Goal: Task Accomplishment & Management: Use online tool/utility

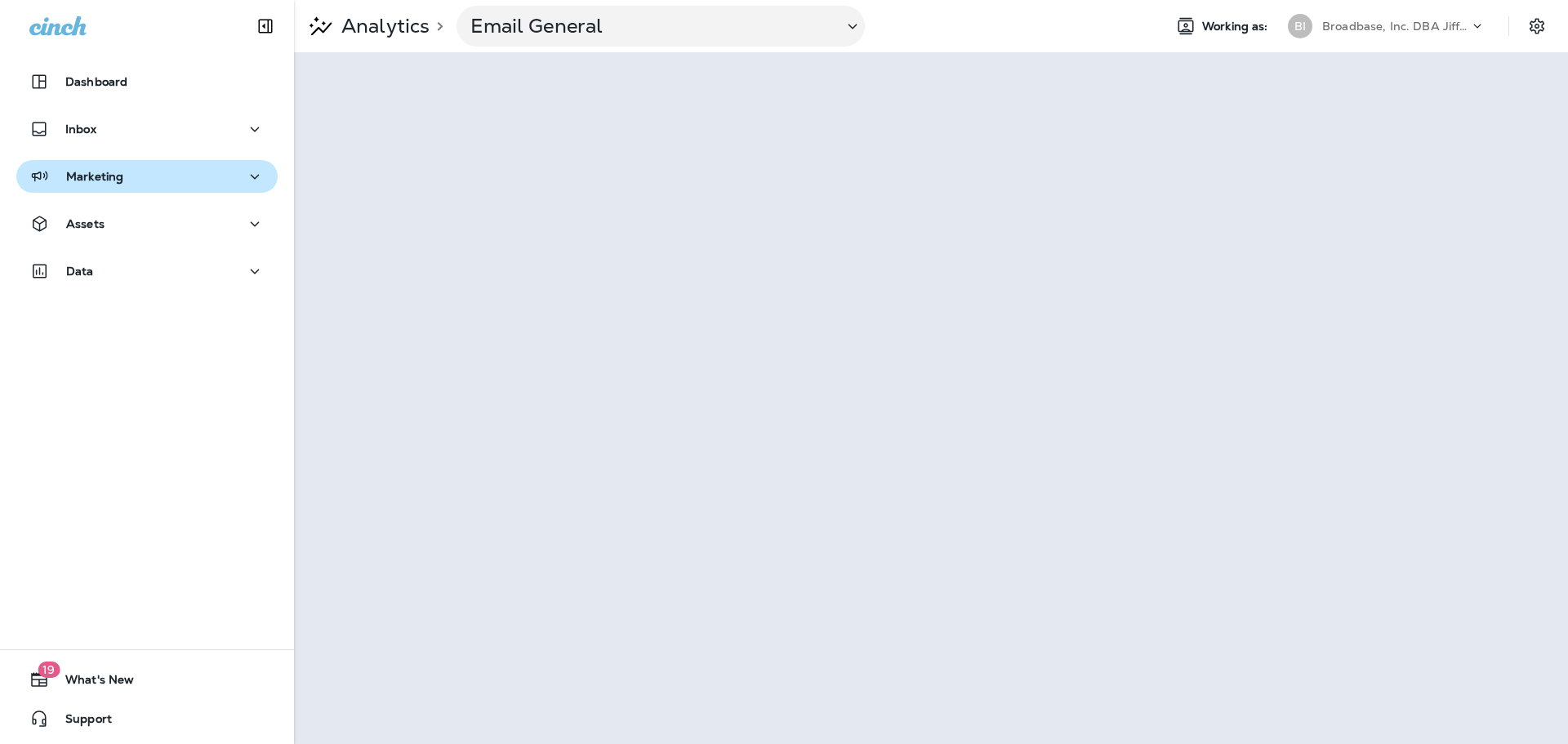
click at [248, 174] on icon "button" at bounding box center [255, 177] width 19 height 20
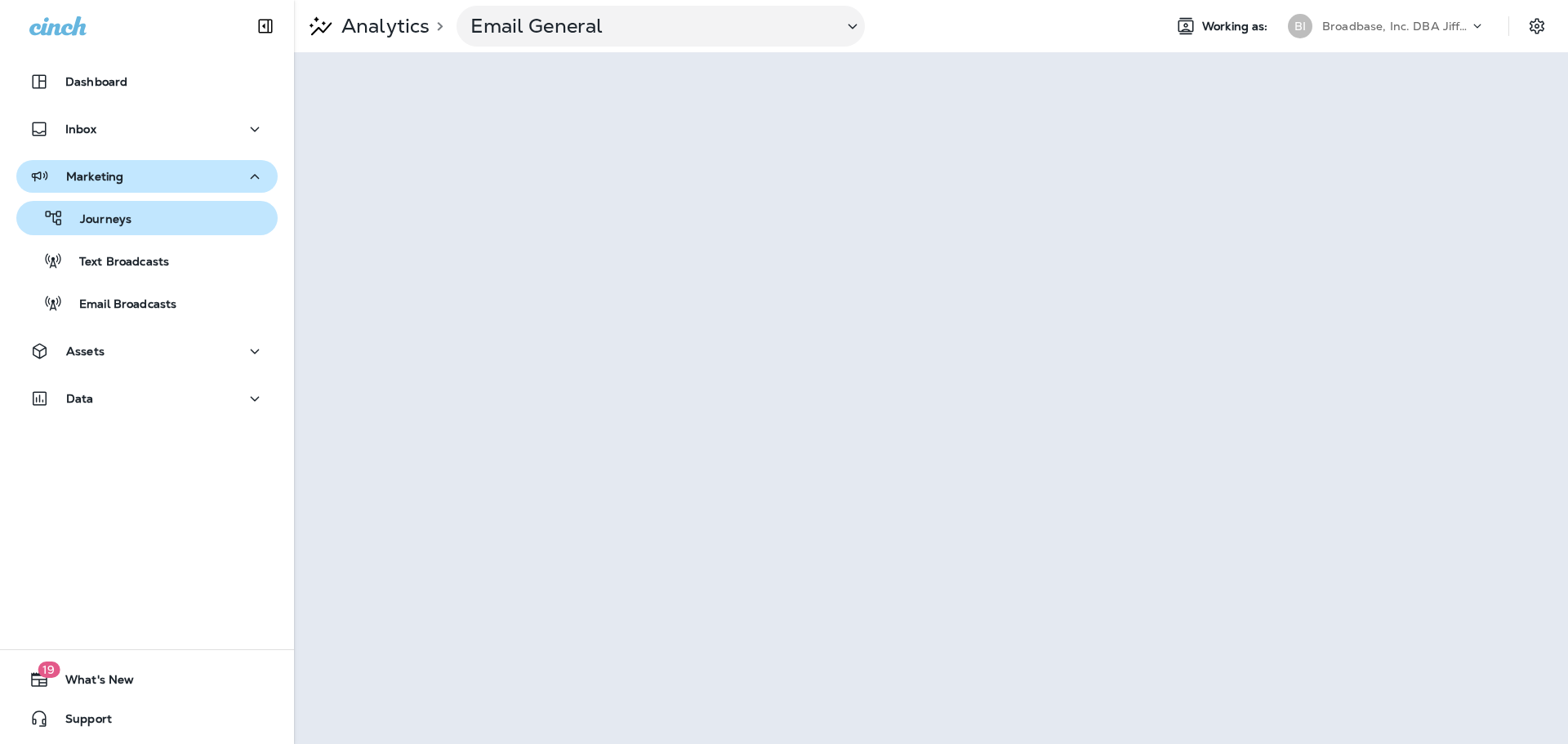
click at [100, 219] on p "Journeys" at bounding box center [98, 220] width 68 height 16
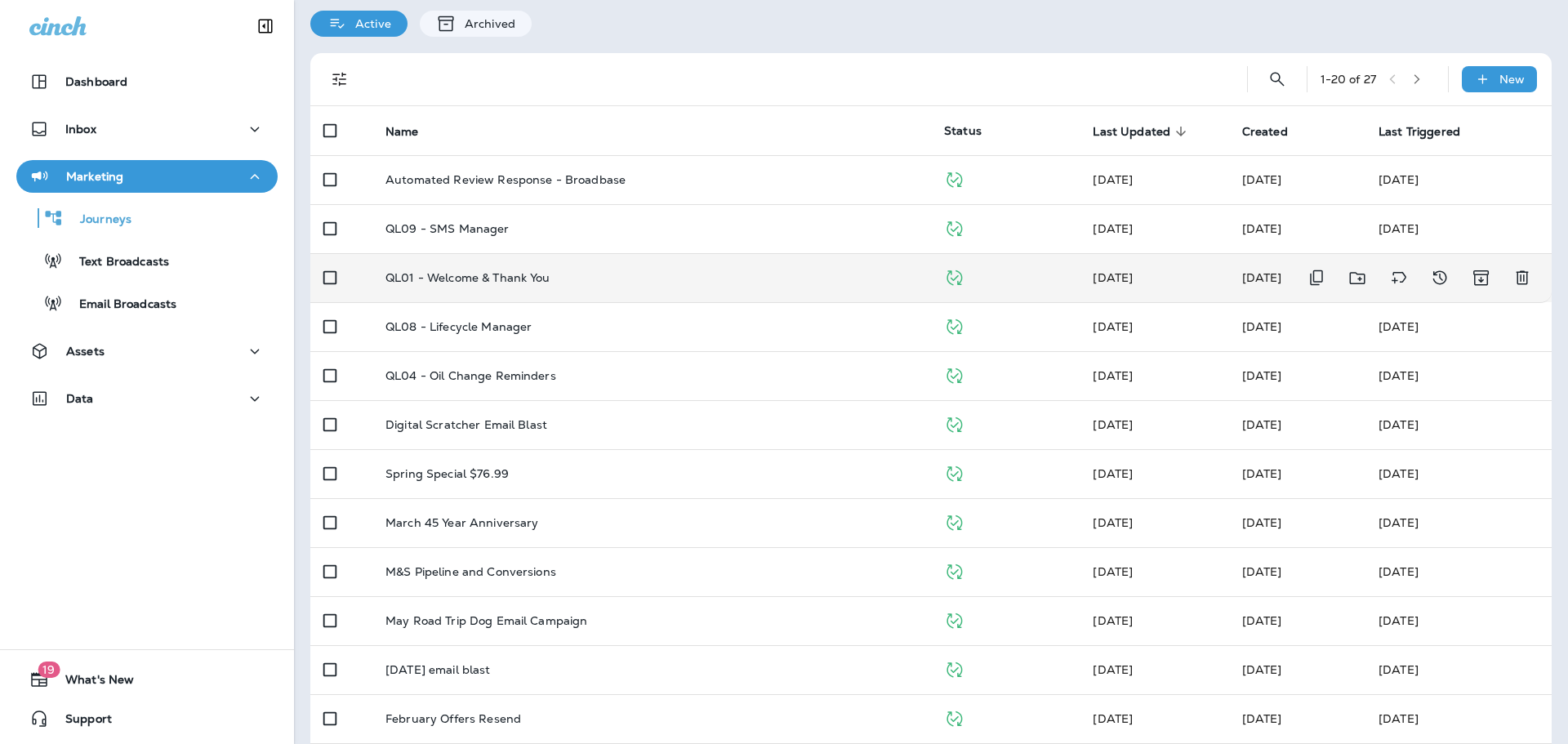
scroll to position [81, 0]
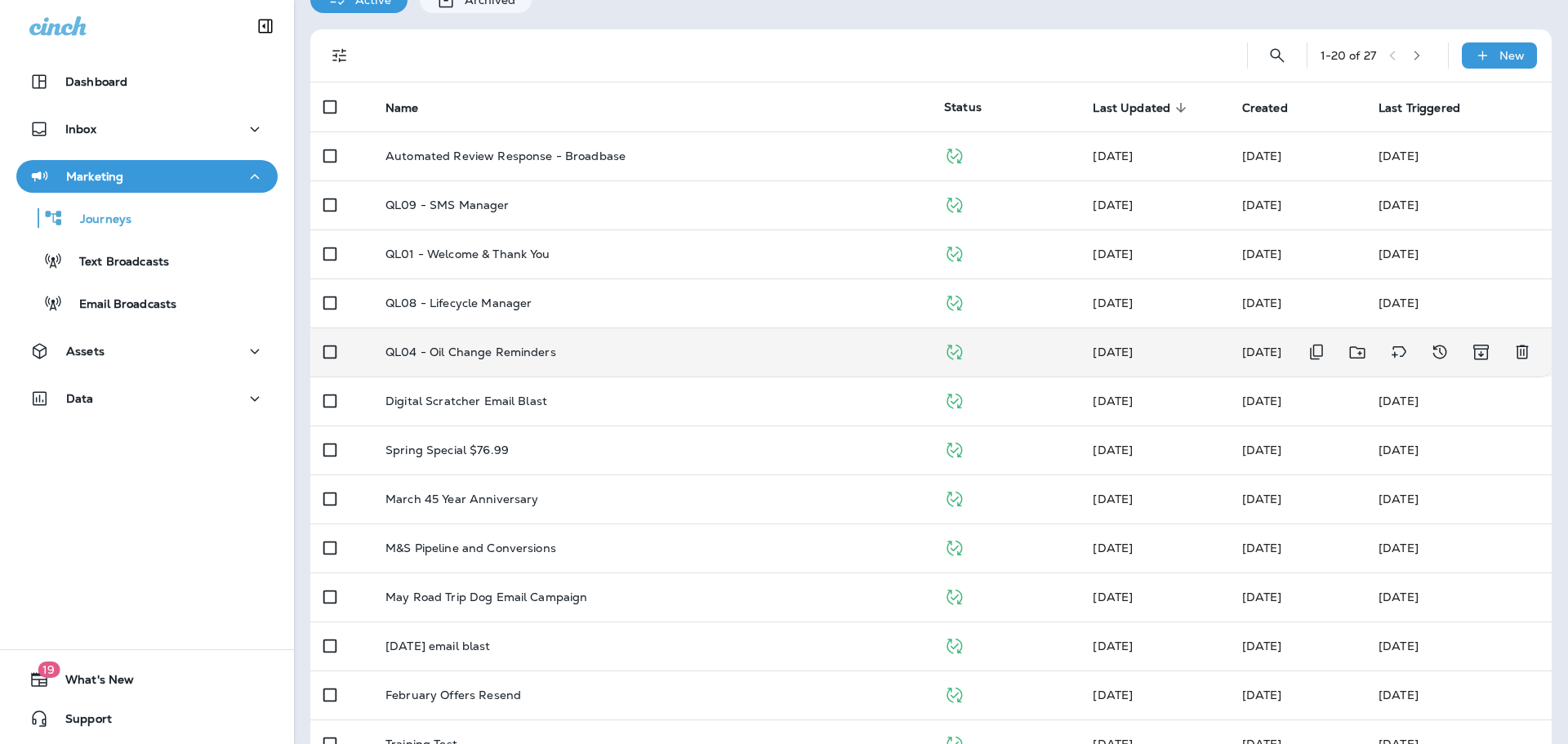
click at [666, 344] on td "QL04 - Oil Change Reminders" at bounding box center [652, 352] width 559 height 49
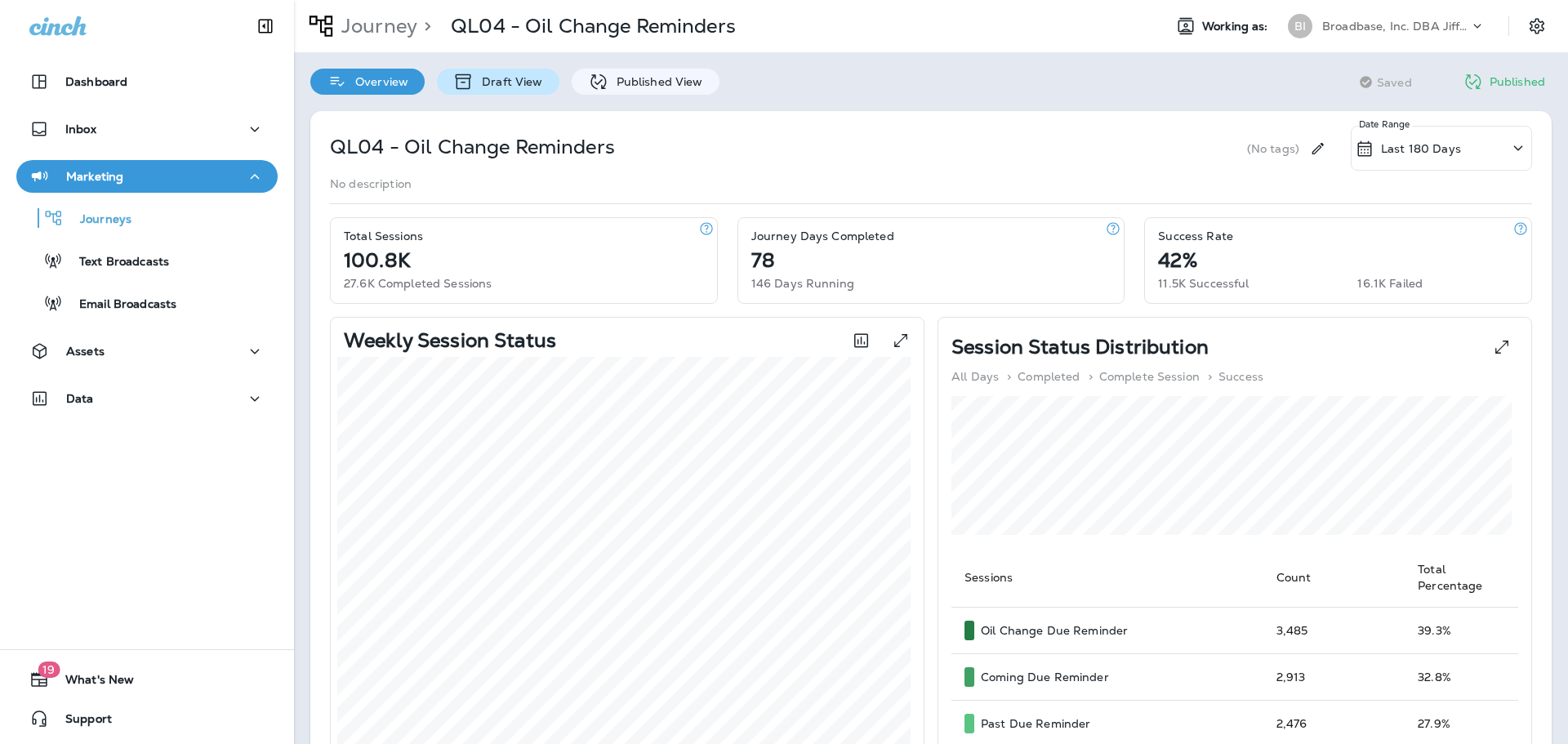
click at [515, 73] on div "Draft View" at bounding box center [498, 81] width 122 height 26
